Goal: Information Seeking & Learning: Learn about a topic

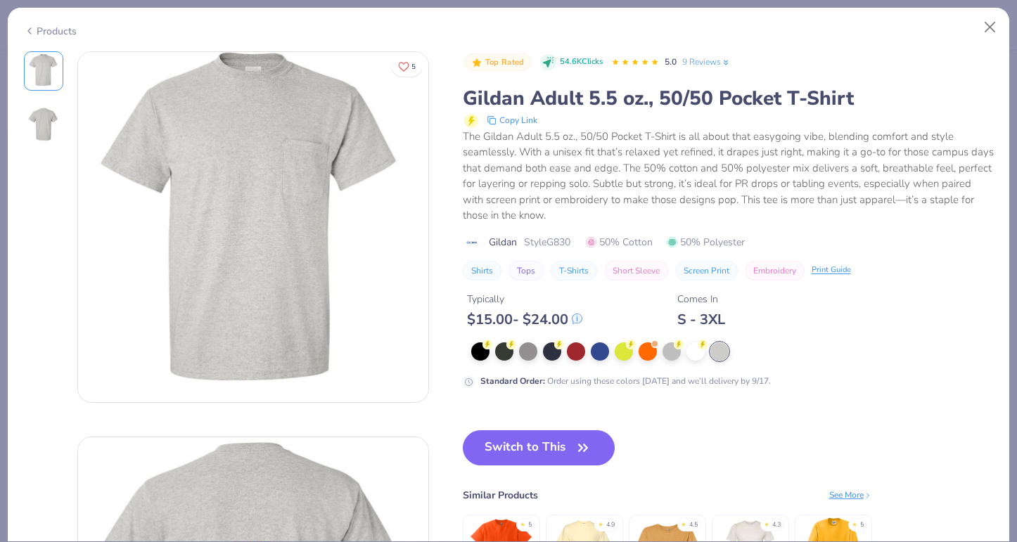
scroll to position [535, 0]
click at [994, 26] on button "Close" at bounding box center [990, 27] width 27 height 27
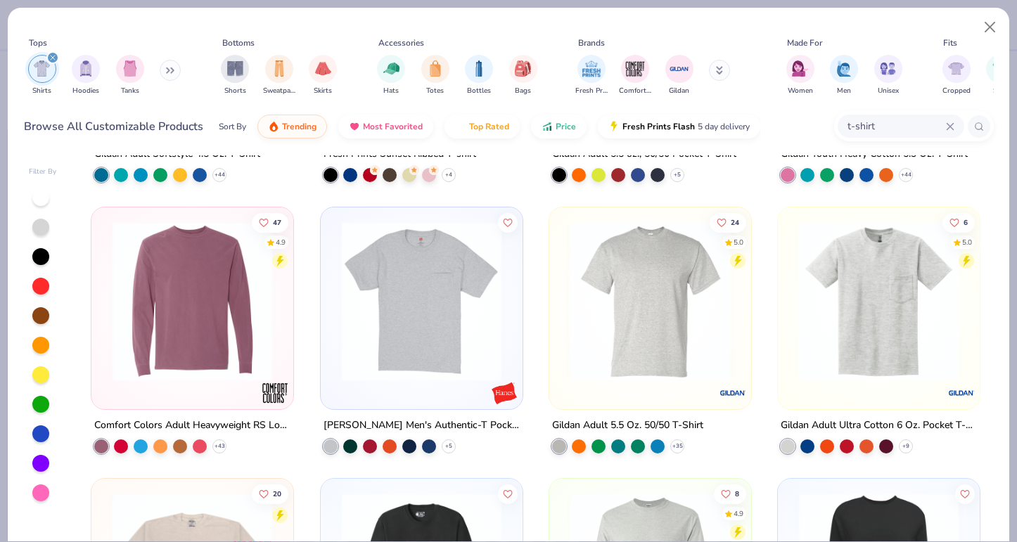
scroll to position [776, 0]
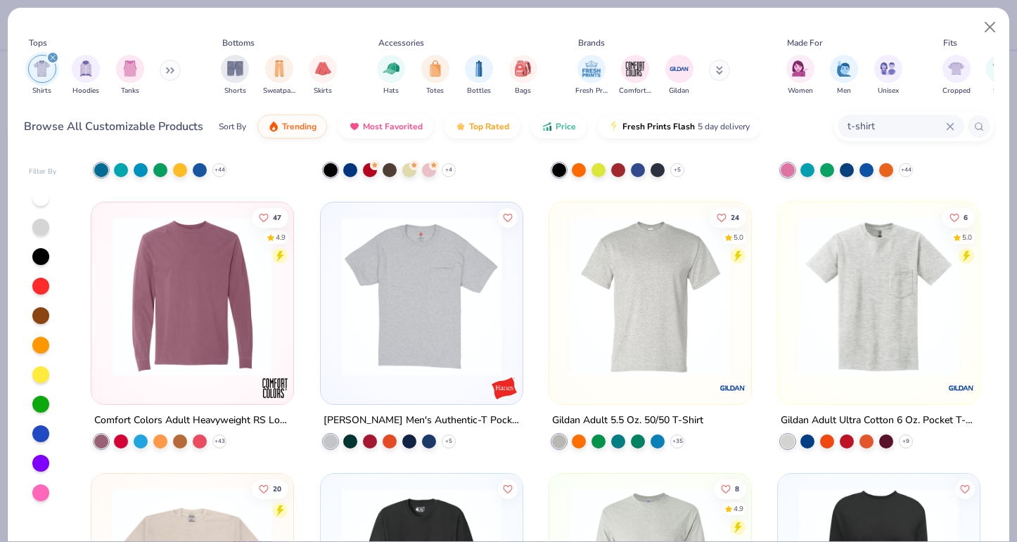
click at [867, 337] on img at bounding box center [879, 297] width 174 height 160
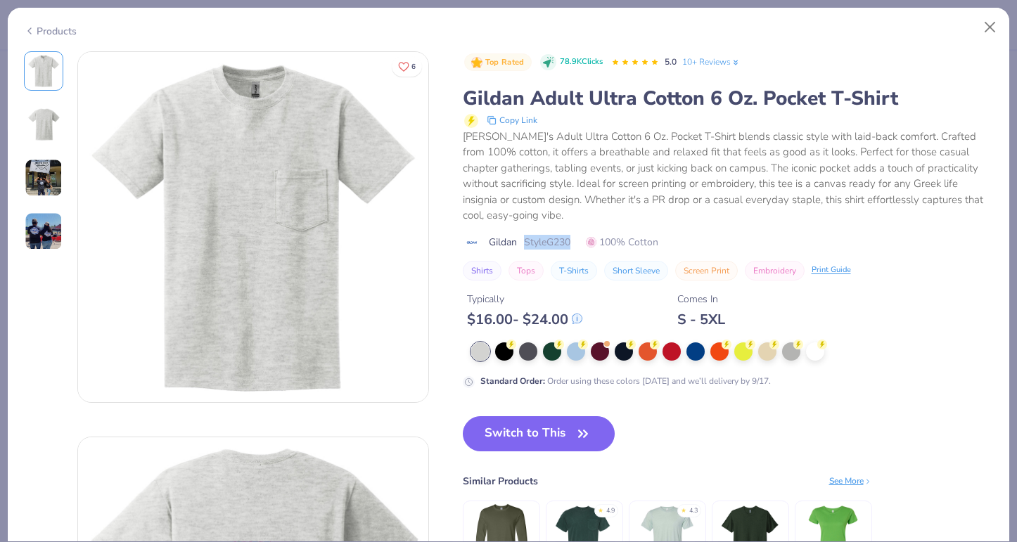
drag, startPoint x: 523, startPoint y: 242, endPoint x: 581, endPoint y: 241, distance: 57.7
click at [581, 241] on div "Gildan Style G230 100% Cotton" at bounding box center [728, 242] width 531 height 15
copy span "Style G230"
click at [537, 444] on button "Switch to This" at bounding box center [539, 433] width 153 height 35
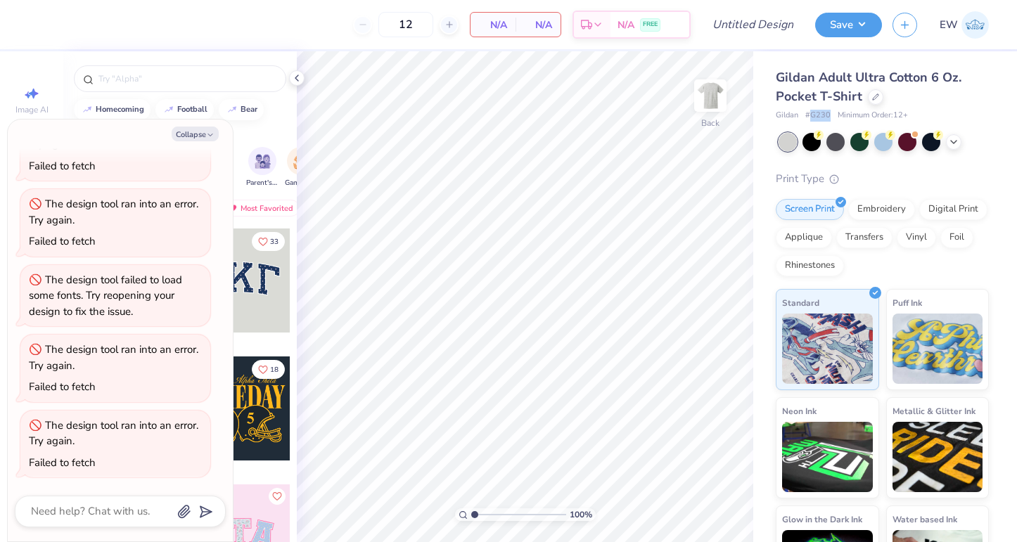
drag, startPoint x: 809, startPoint y: 114, endPoint x: 831, endPoint y: 115, distance: 21.8
click at [831, 115] on div "Gildan # G230 Minimum Order: 12 +" at bounding box center [882, 116] width 213 height 12
copy span "G230"
click at [872, 94] on icon at bounding box center [875, 95] width 7 height 7
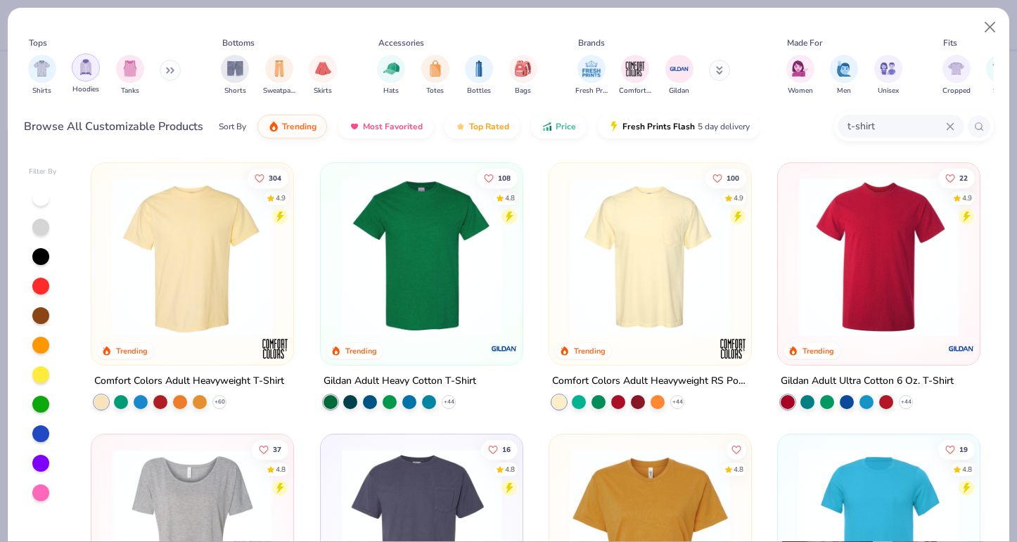
click at [89, 73] on img "filter for Hoodies" at bounding box center [85, 67] width 15 height 16
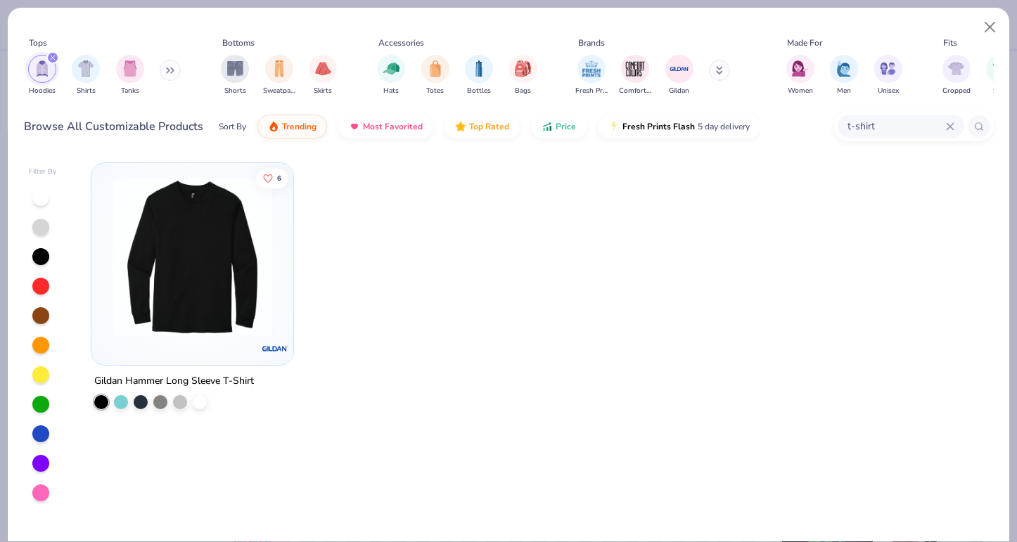
click at [169, 70] on icon at bounding box center [170, 70] width 8 height 7
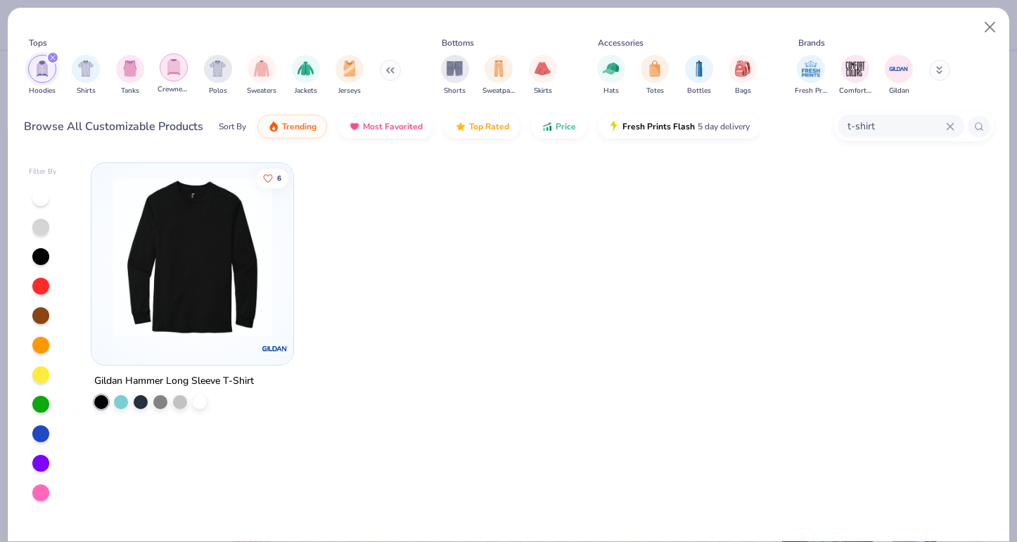
click at [176, 68] on img "filter for Crewnecks" at bounding box center [173, 67] width 15 height 16
type textarea "x"
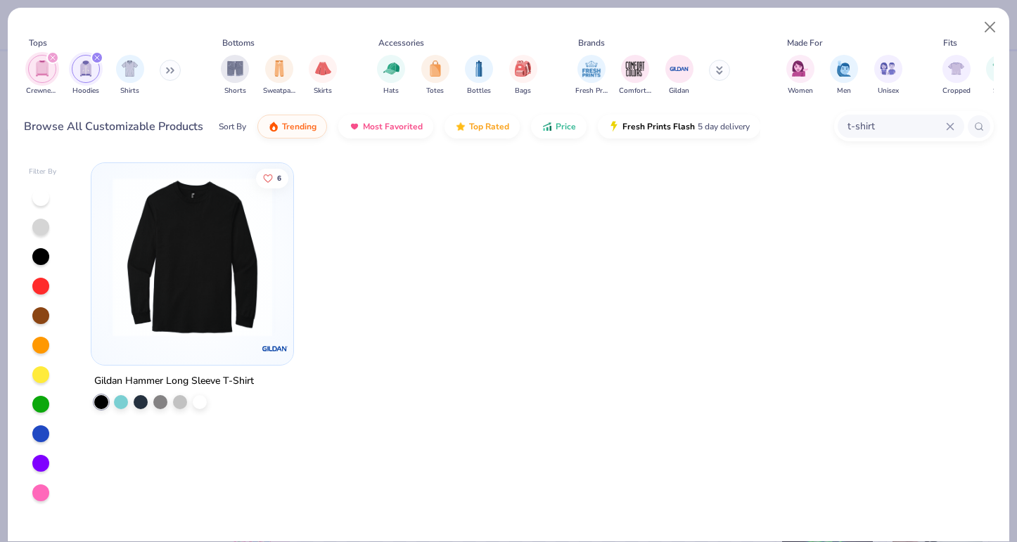
click at [950, 129] on icon at bounding box center [950, 126] width 8 height 8
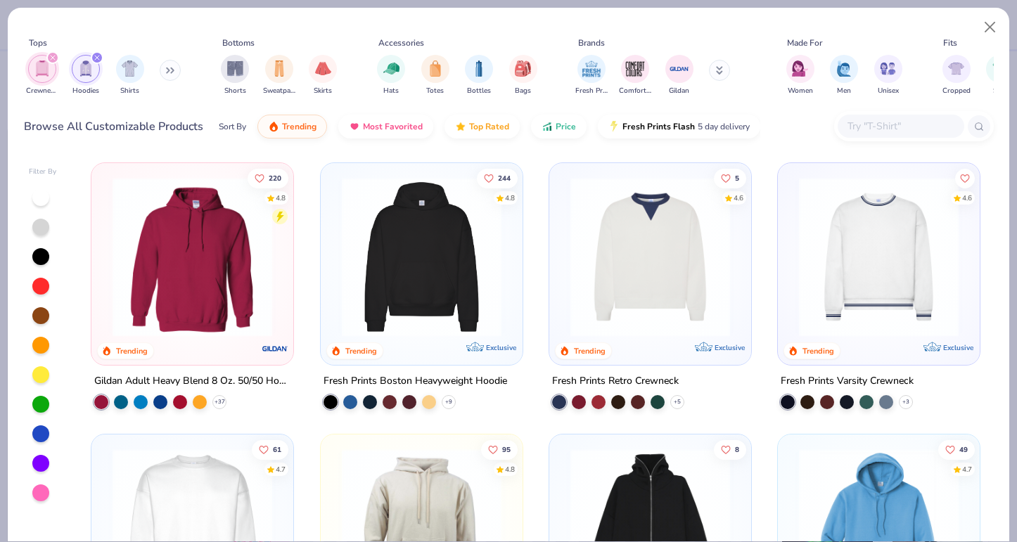
click at [82, 82] on div "filter for Hoodies" at bounding box center [86, 69] width 28 height 28
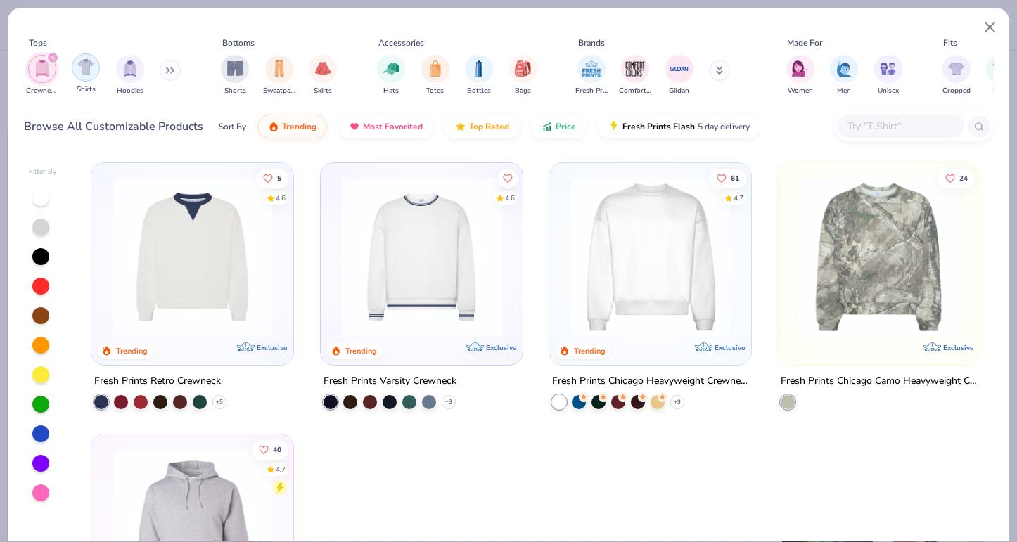
click at [82, 77] on div "filter for Shirts" at bounding box center [86, 67] width 28 height 28
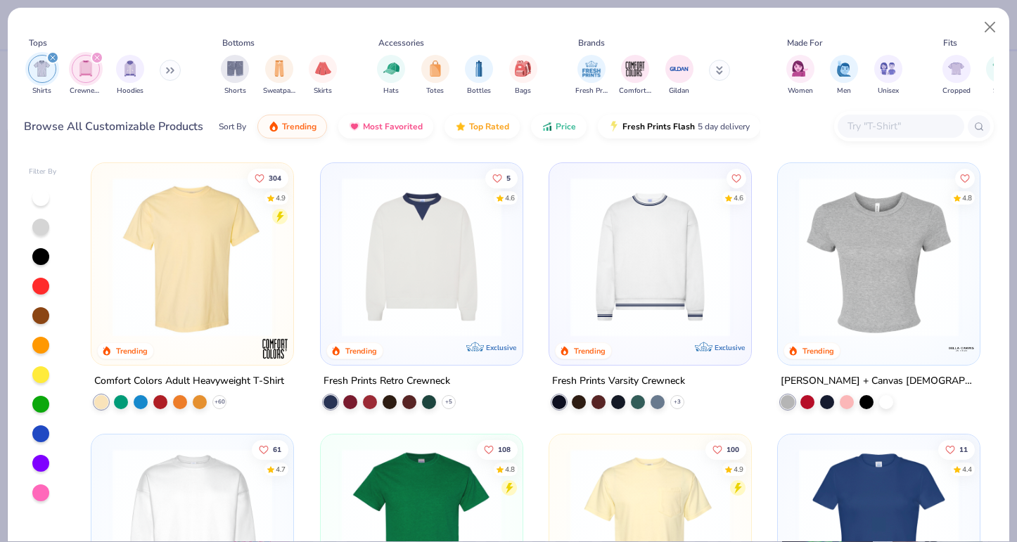
click at [52, 53] on div "filter for Shirts" at bounding box center [52, 57] width 13 height 13
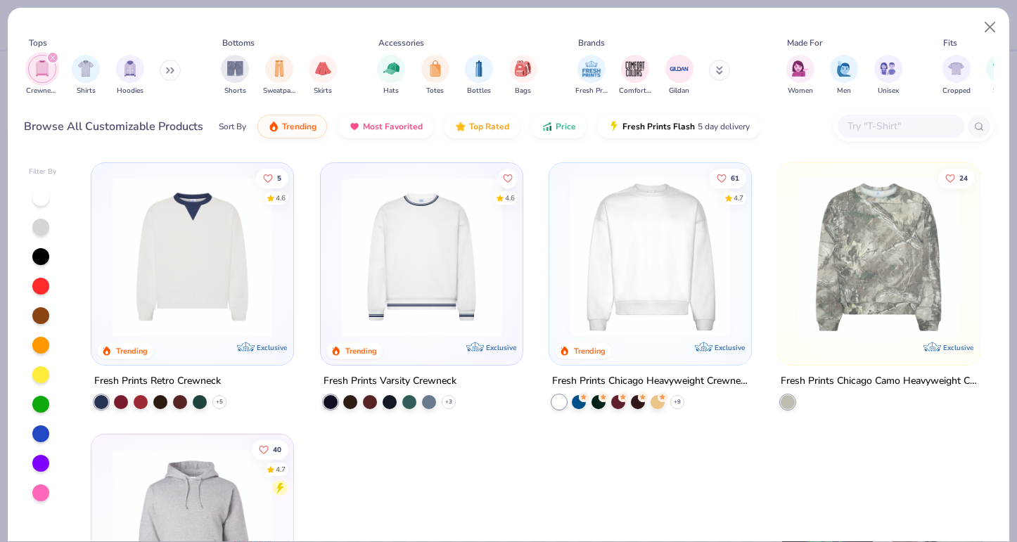
click at [639, 246] on img at bounding box center [650, 257] width 174 height 160
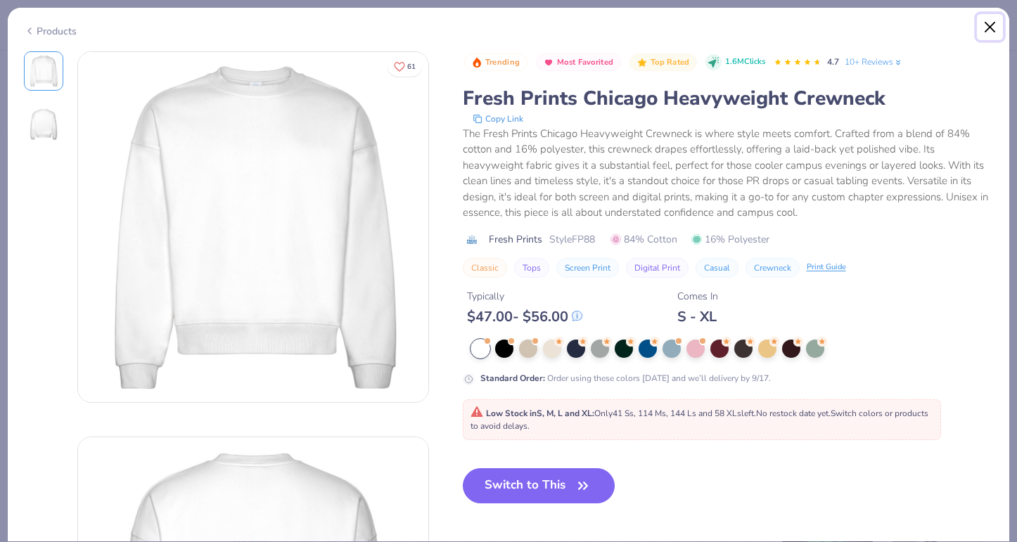
click at [988, 32] on button "Close" at bounding box center [990, 27] width 27 height 27
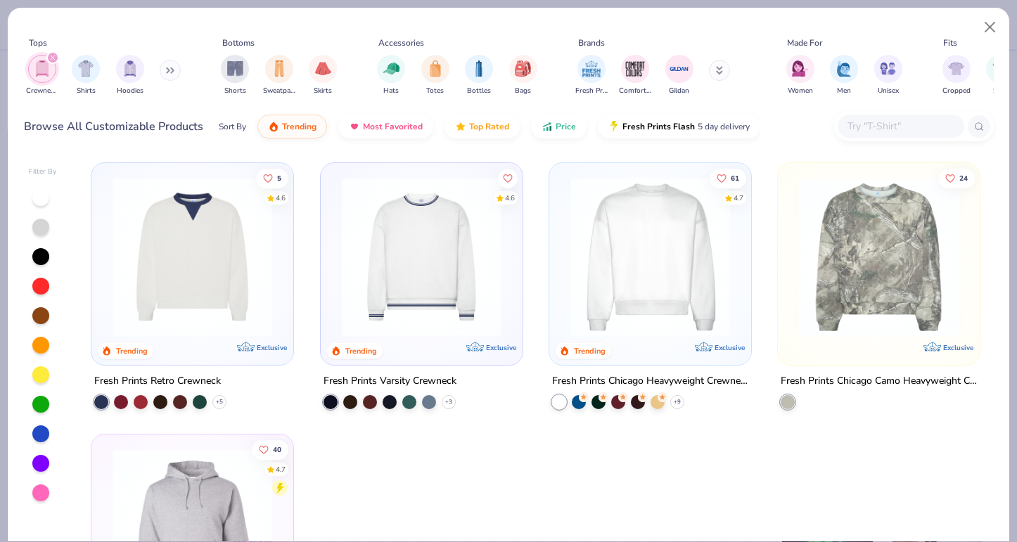
click at [883, 261] on img at bounding box center [879, 257] width 174 height 160
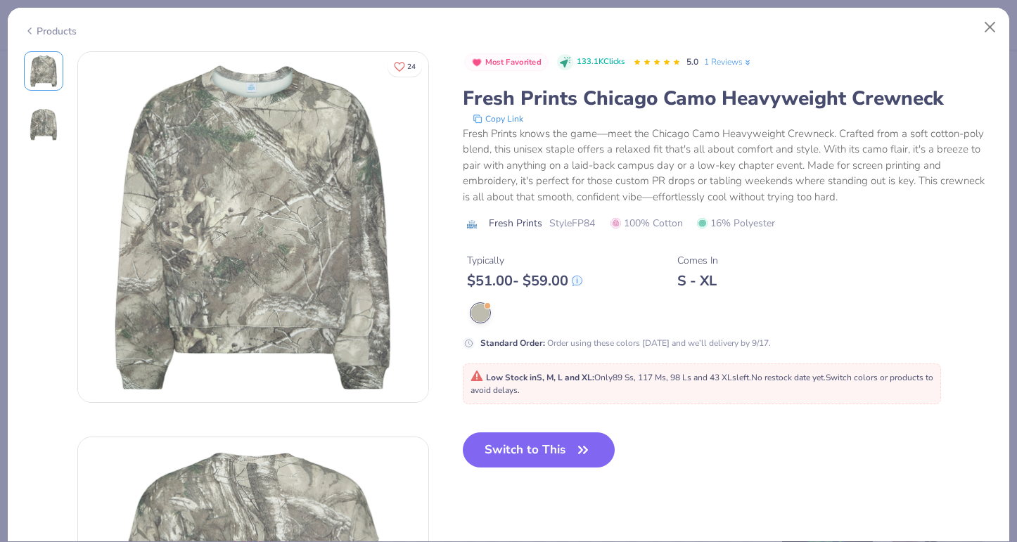
click at [43, 128] on img at bounding box center [44, 125] width 34 height 34
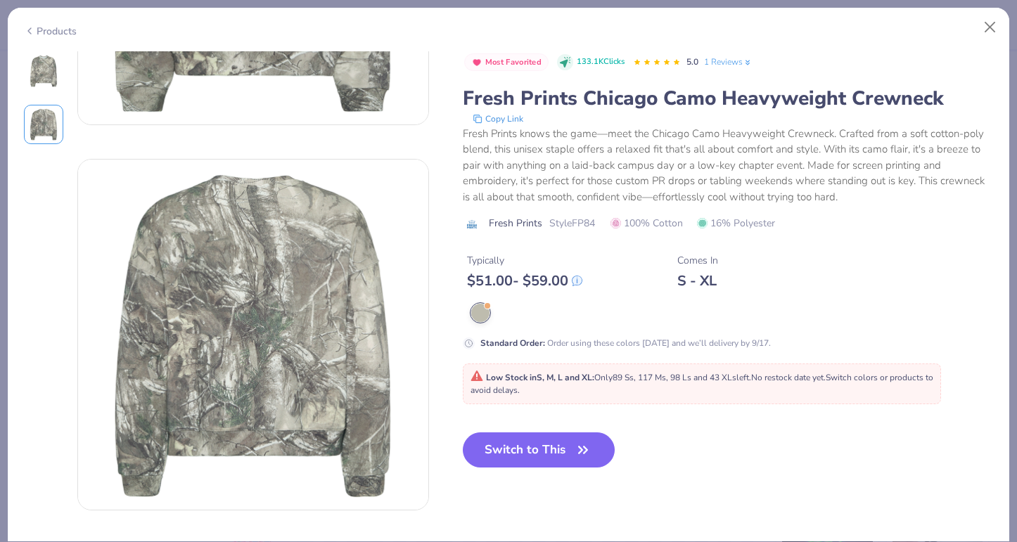
scroll to position [386, 0]
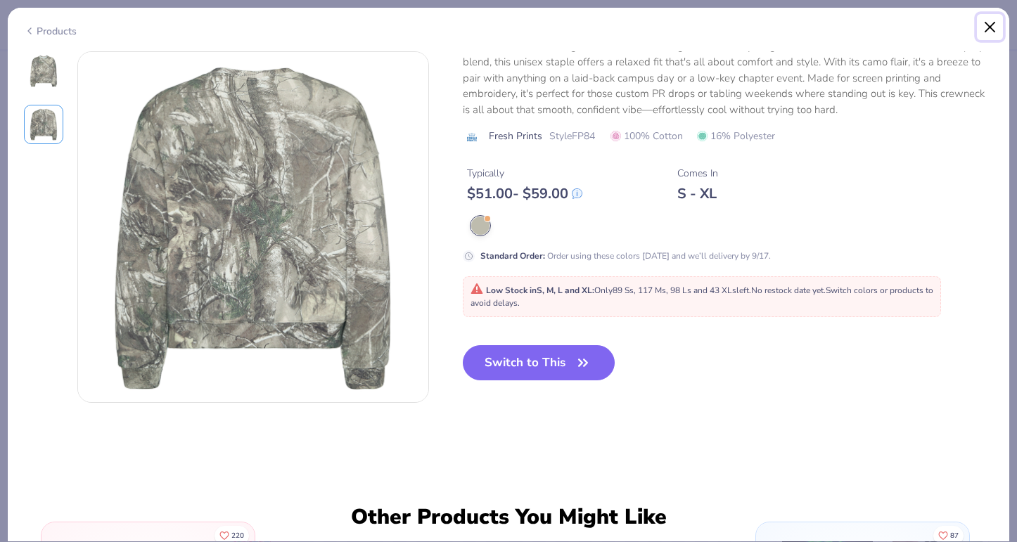
click at [991, 25] on button "Close" at bounding box center [990, 27] width 27 height 27
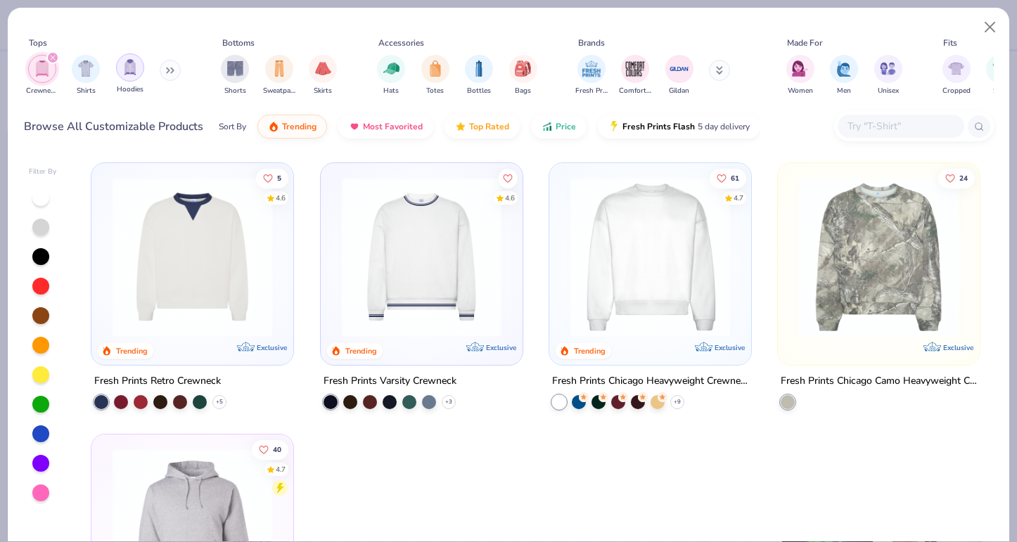
click at [136, 75] on div "filter for Hoodies" at bounding box center [130, 67] width 28 height 28
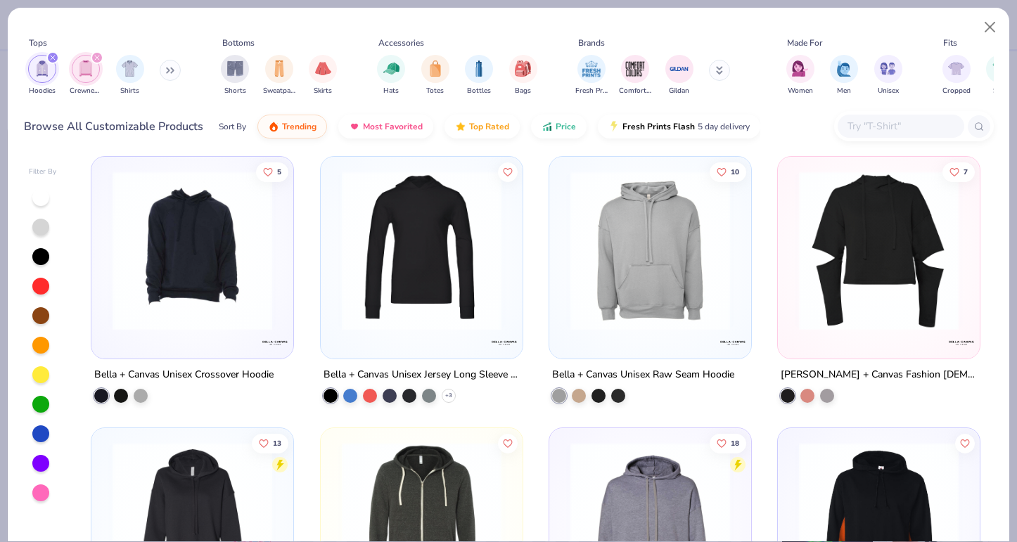
scroll to position [8425, 0]
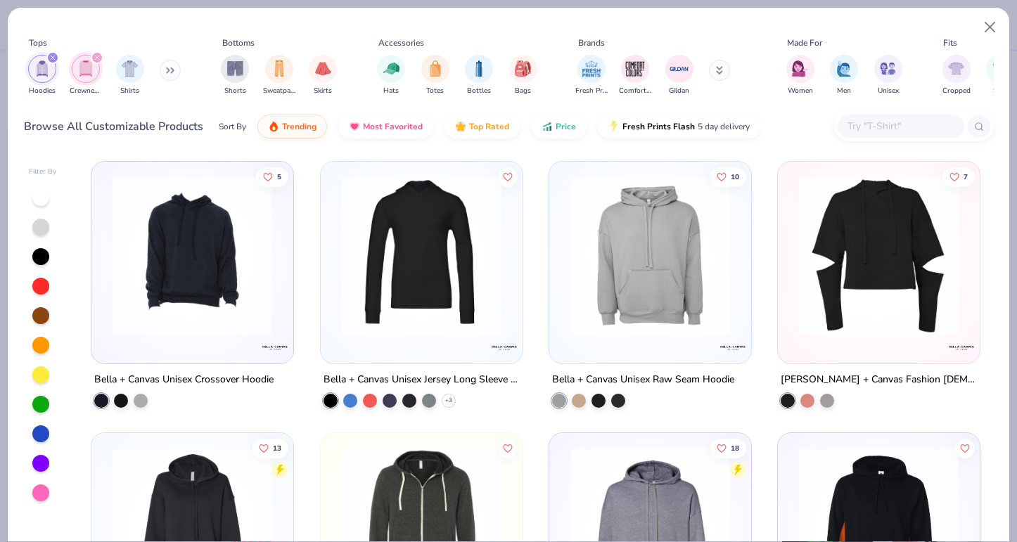
click at [233, 331] on img at bounding box center [193, 256] width 174 height 160
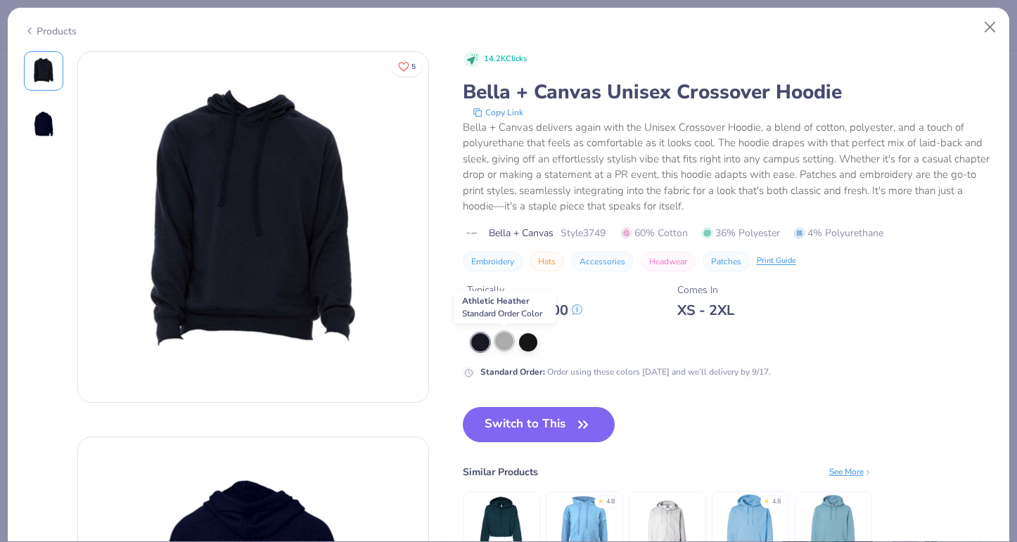
click at [502, 341] on div at bounding box center [504, 341] width 18 height 18
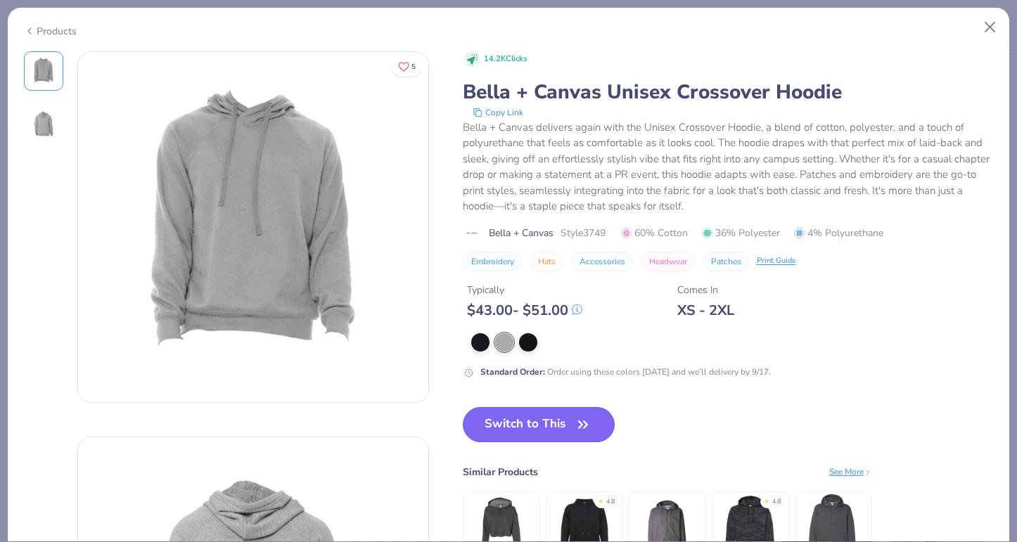
click at [545, 432] on button "Switch to This" at bounding box center [539, 424] width 153 height 35
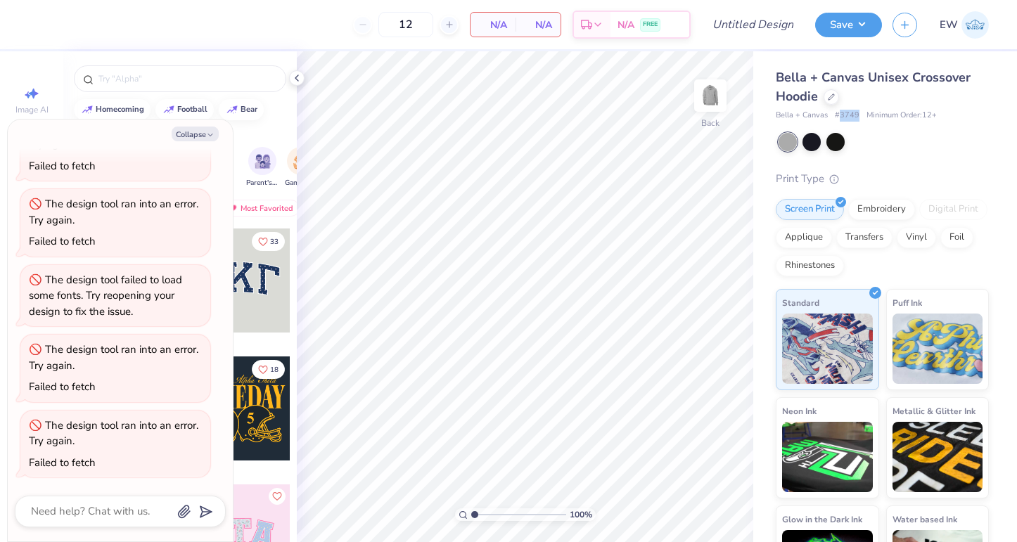
drag, startPoint x: 841, startPoint y: 112, endPoint x: 860, endPoint y: 115, distance: 19.2
click at [860, 115] on div "Bella + Canvas # 3749 Minimum Order: 12 +" at bounding box center [882, 116] width 213 height 12
copy span "3749"
click at [845, 145] on div at bounding box center [884, 142] width 210 height 18
click at [836, 145] on div at bounding box center [836, 141] width 18 height 18
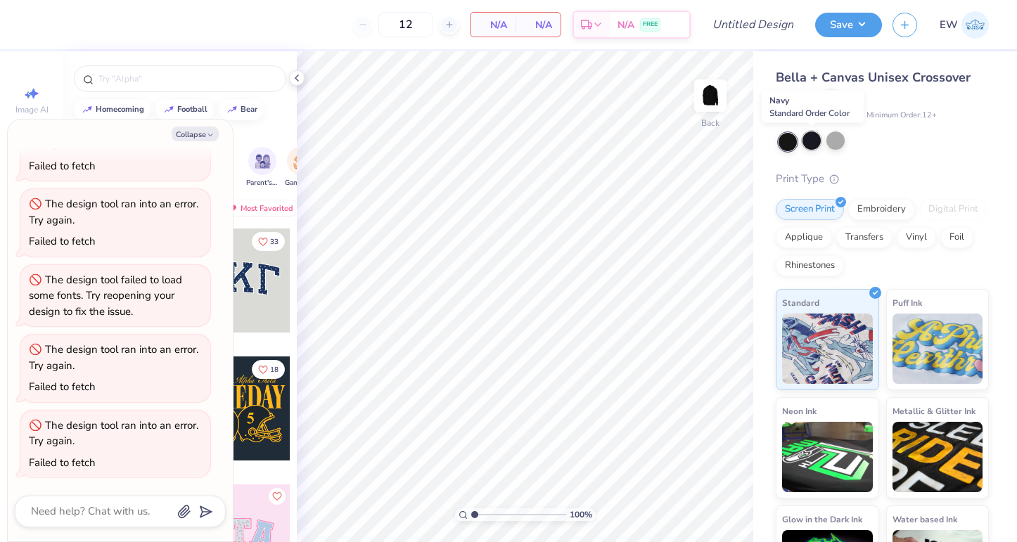
click at [811, 141] on div at bounding box center [812, 141] width 18 height 18
click at [785, 141] on div at bounding box center [788, 142] width 18 height 18
click at [834, 97] on icon at bounding box center [831, 95] width 7 height 7
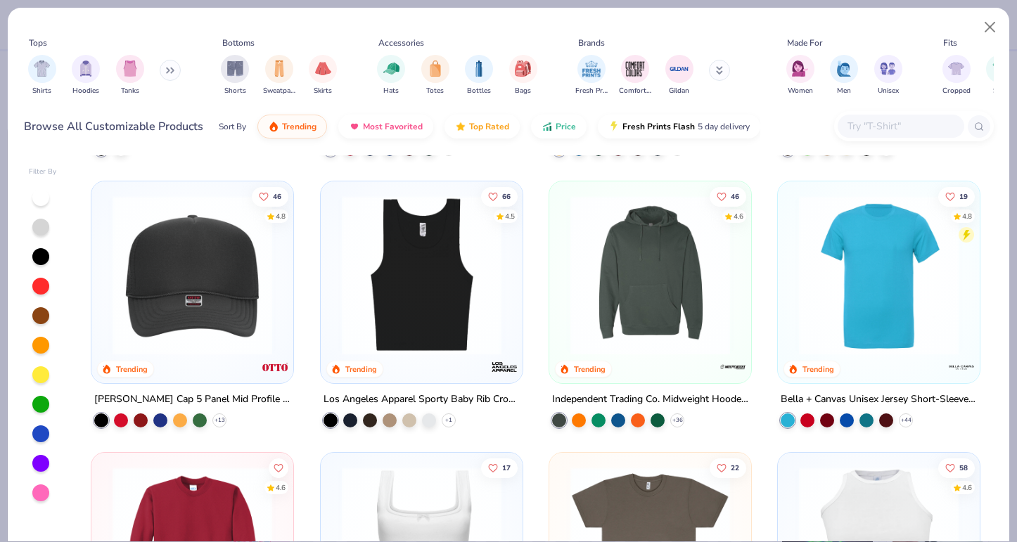
scroll to position [4057, 0]
click at [609, 288] on img at bounding box center [650, 276] width 174 height 160
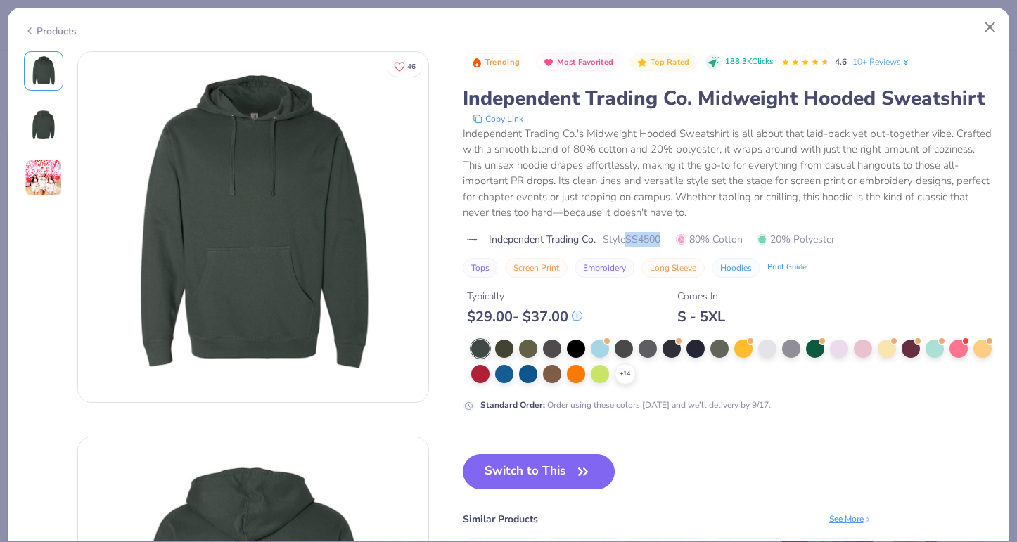
drag, startPoint x: 631, startPoint y: 239, endPoint x: 663, endPoint y: 240, distance: 32.4
click at [661, 240] on span "Style SS4500" at bounding box center [632, 239] width 58 height 15
copy span "SS4500"
click at [678, 345] on div at bounding box center [672, 347] width 18 height 18
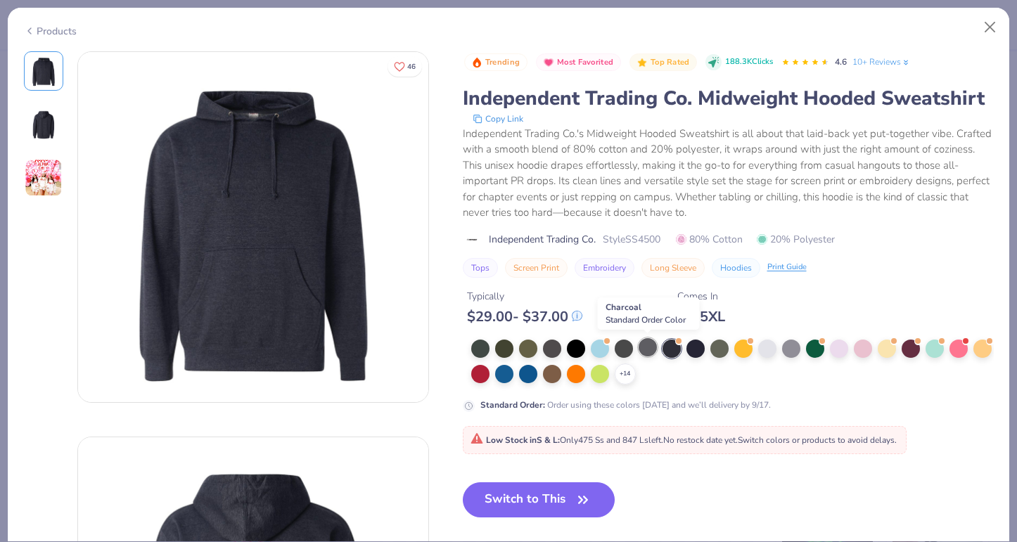
click at [651, 346] on div at bounding box center [648, 347] width 18 height 18
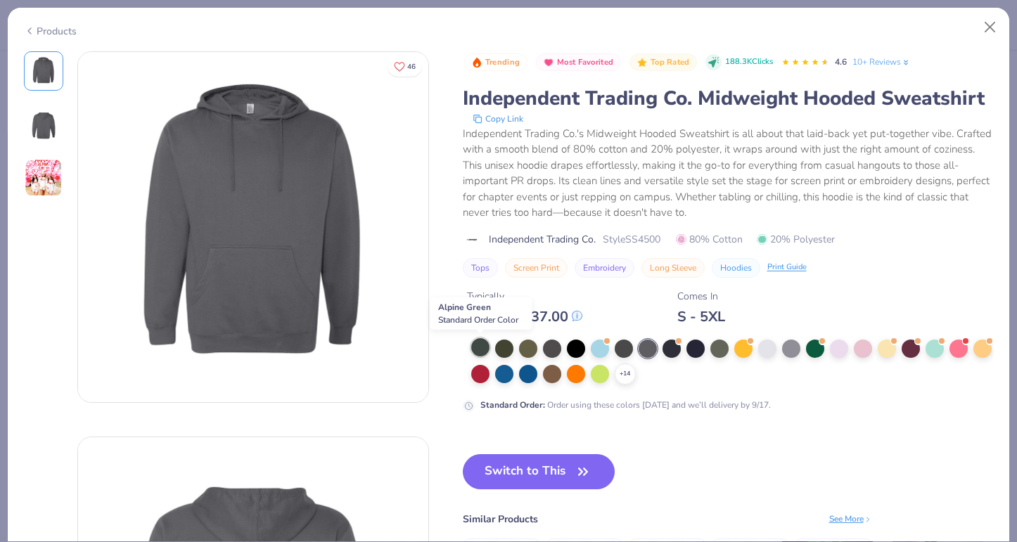
click at [483, 342] on div at bounding box center [480, 347] width 18 height 18
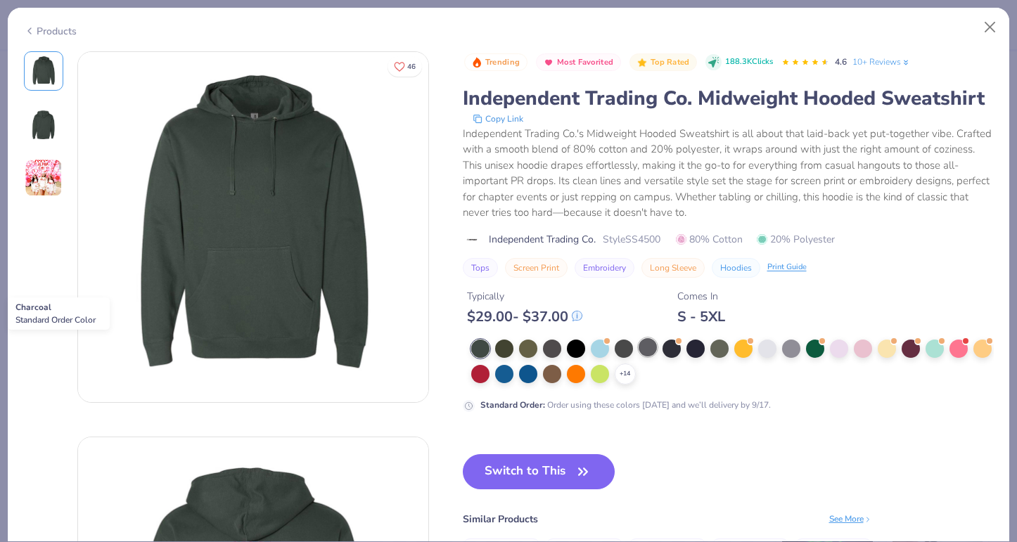
click at [647, 351] on div at bounding box center [648, 347] width 18 height 18
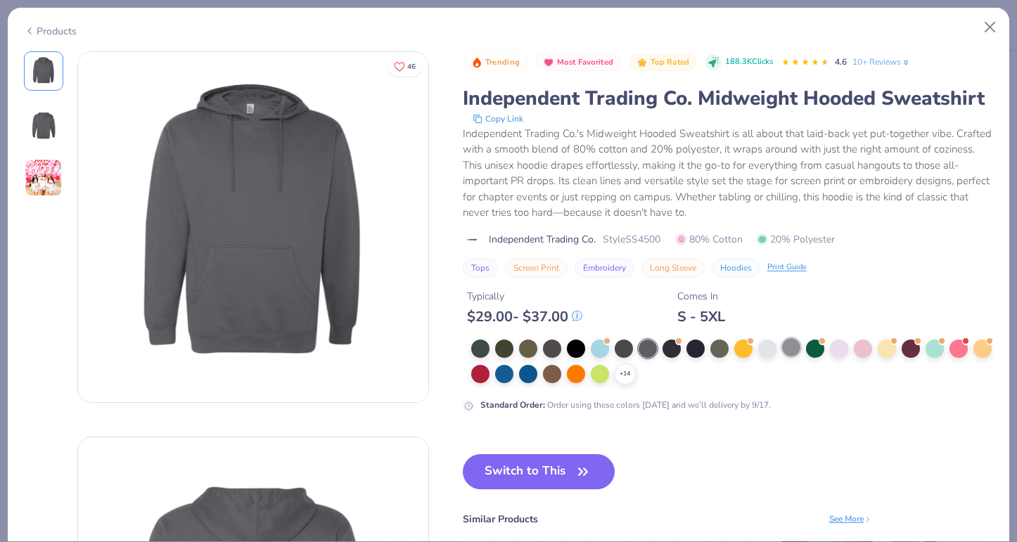
click at [782, 343] on div at bounding box center [791, 347] width 18 height 18
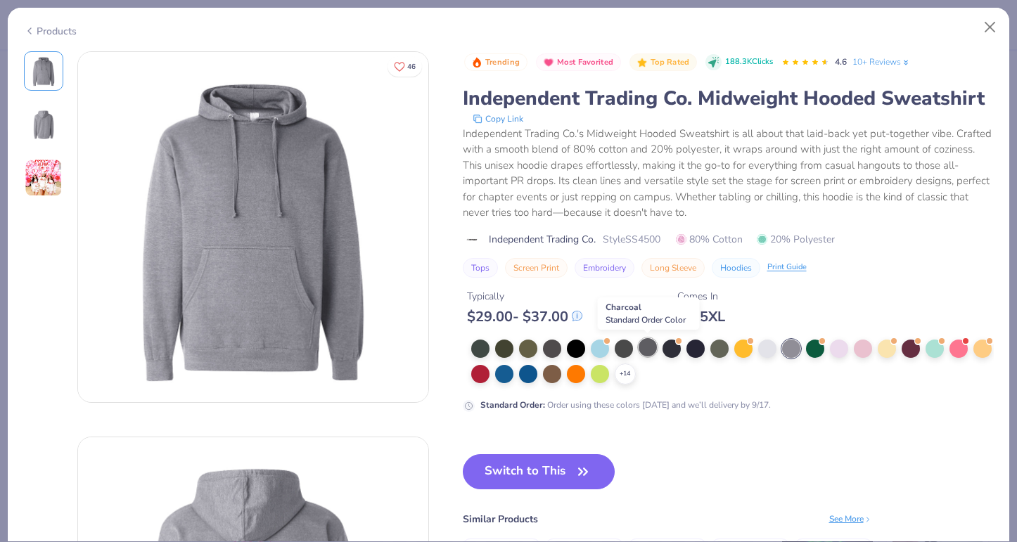
click at [651, 346] on div at bounding box center [648, 347] width 18 height 18
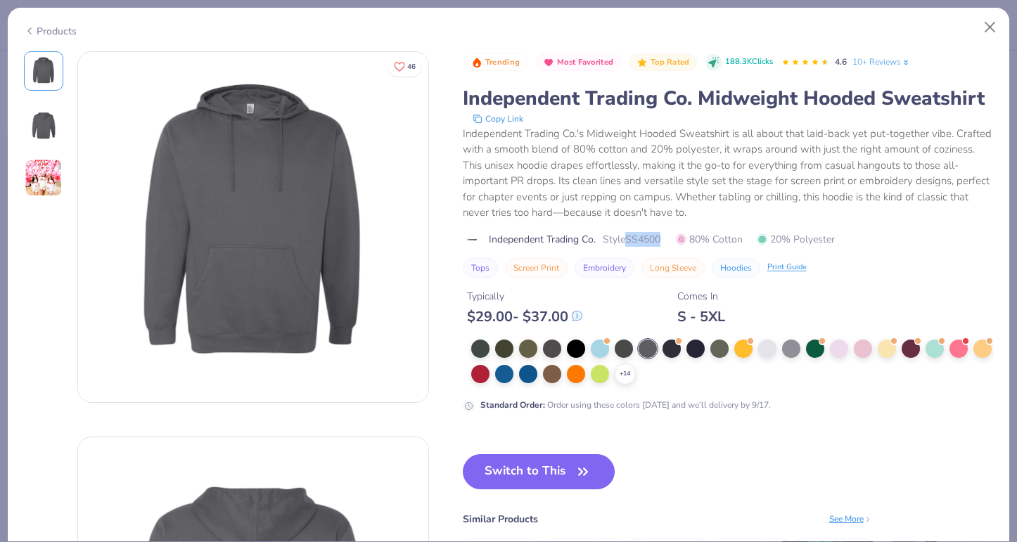
drag, startPoint x: 627, startPoint y: 237, endPoint x: 670, endPoint y: 241, distance: 43.8
click at [670, 241] on div "Independent Trading Co. Style SS4500 80% Cotton 20% Polyester" at bounding box center [728, 239] width 531 height 15
copy span "SS4500"
type textarea "x"
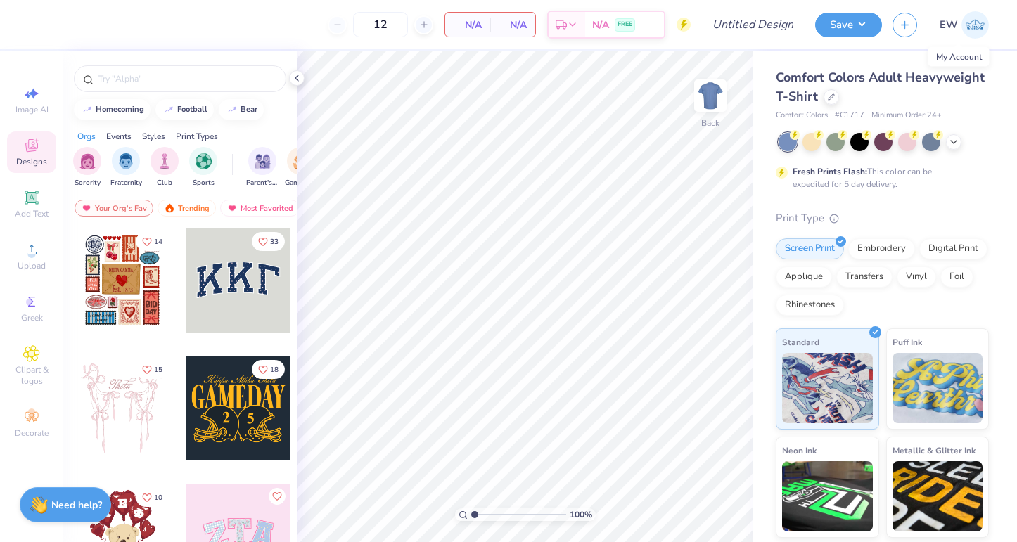
click at [972, 30] on img at bounding box center [975, 24] width 27 height 27
click at [964, 25] on img at bounding box center [975, 24] width 27 height 27
click at [974, 22] on img at bounding box center [975, 24] width 27 height 27
